Goal: Transaction & Acquisition: Purchase product/service

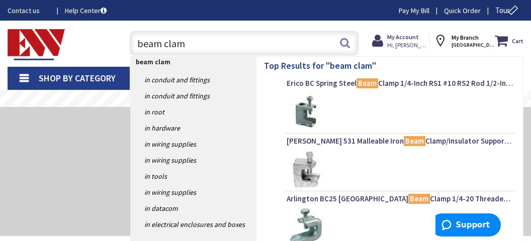
type input "beam clamp"
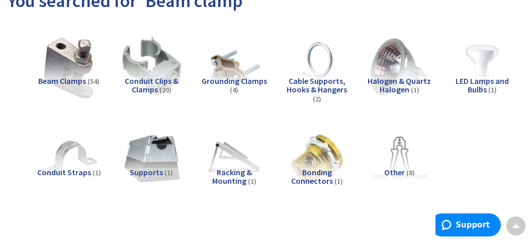
scroll to position [125, 0]
click at [70, 74] on img at bounding box center [69, 67] width 66 height 66
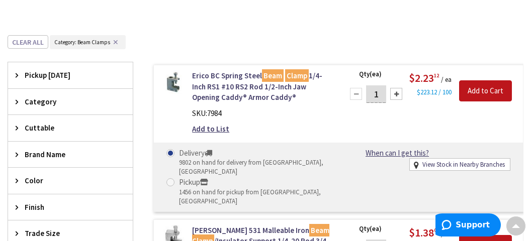
scroll to position [317, 0]
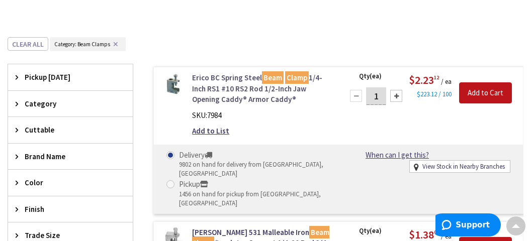
click at [236, 87] on link "Erico BC Spring Steel Beam Clamp 1/4-Inch RS1 #10 RS2 Rod 1/2-Inch Jaw Opening …" at bounding box center [261, 88] width 139 height 32
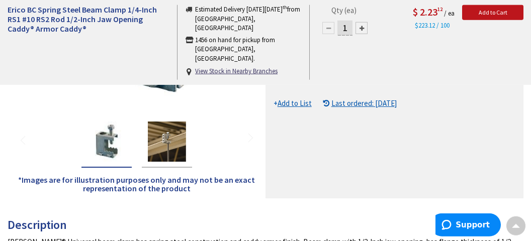
scroll to position [267, 0]
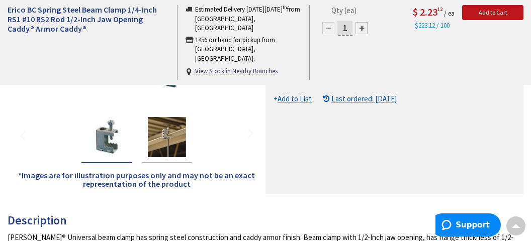
click at [170, 136] on img "Erico BC Spring Steel Beam Clamp 1/4-Inch RS1 #10 RS2 Rod 1/2-Inch Jaw Opening …" at bounding box center [167, 137] width 40 height 40
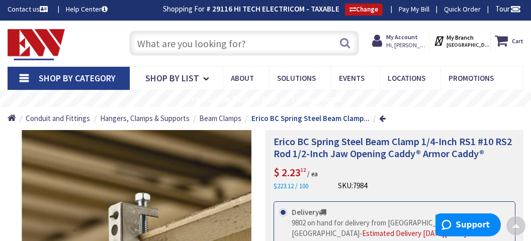
scroll to position [0, 0]
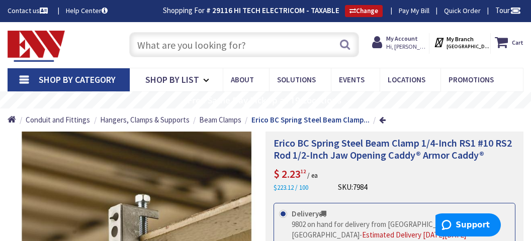
click at [256, 45] on input "text" at bounding box center [243, 44] width 229 height 25
type input "2"
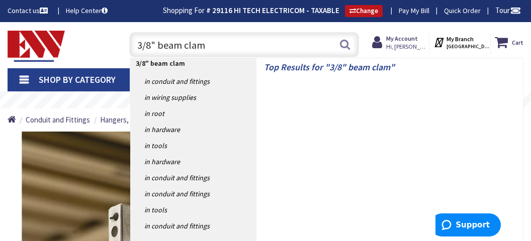
type input "3/8" beam clamp"
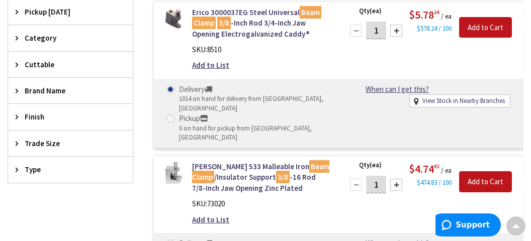
scroll to position [277, 0]
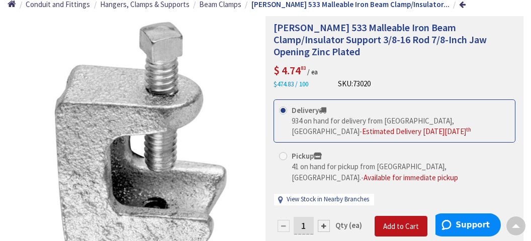
scroll to position [107, 0]
